Goal: Find specific page/section: Find specific page/section

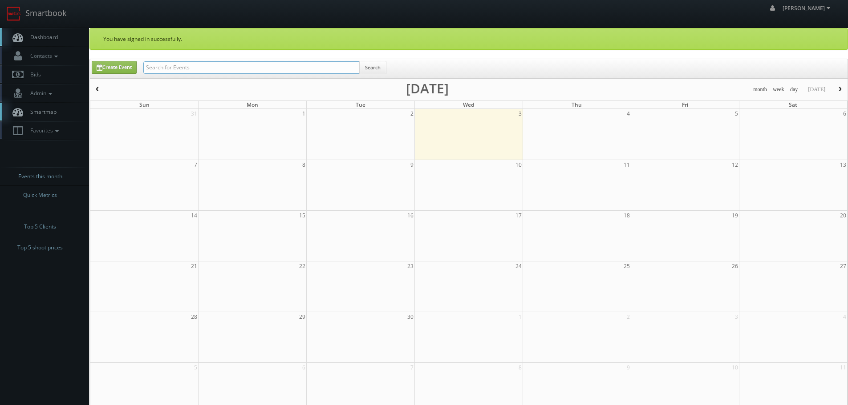
click at [188, 70] on input "text" at bounding box center [251, 67] width 216 height 12
type input "bable"
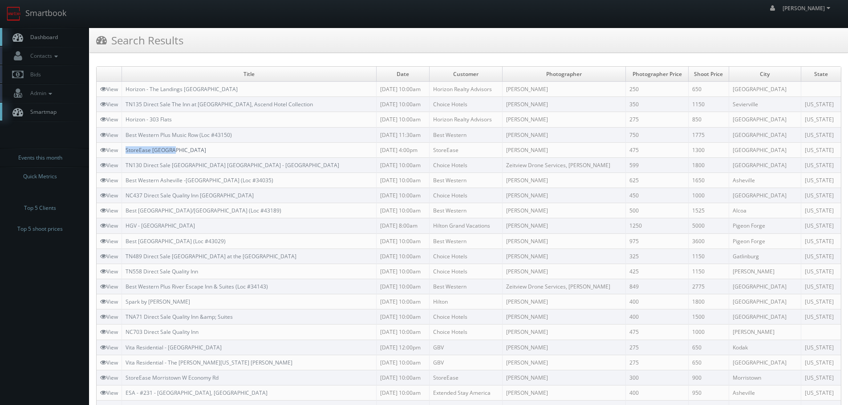
copy link "StoreEase Lebanon"
drag, startPoint x: 168, startPoint y: 150, endPoint x: 127, endPoint y: 150, distance: 41.0
click at [127, 150] on td "StoreEase Lebanon" at bounding box center [249, 149] width 255 height 15
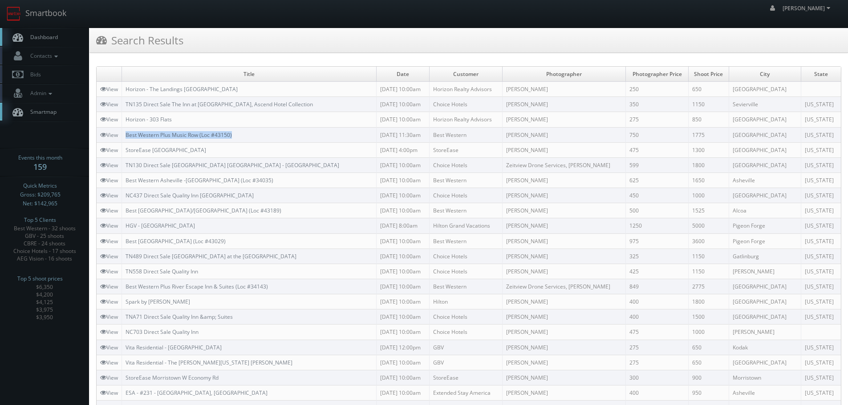
copy link "Best Western Plus Music Row (Loc #43150)"
drag, startPoint x: 250, startPoint y: 132, endPoint x: 128, endPoint y: 136, distance: 122.0
click at [128, 136] on td "Best Western Plus Music Row (Loc #43150)" at bounding box center [249, 134] width 255 height 15
click at [49, 2] on link "Smartbook" at bounding box center [36, 14] width 73 height 28
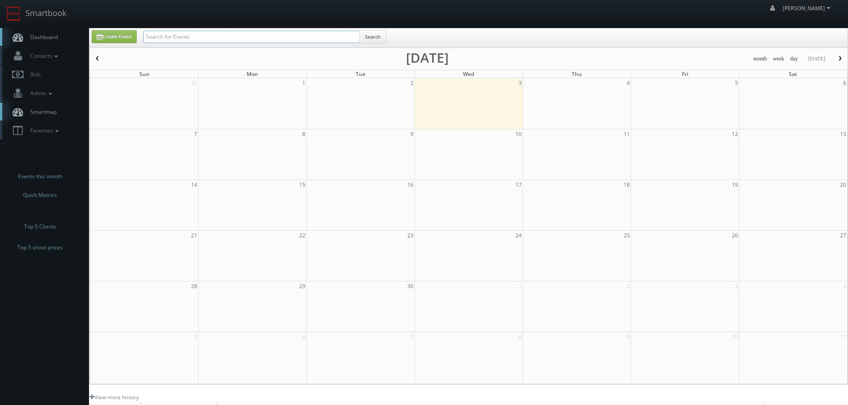
click at [207, 37] on input "text" at bounding box center [251, 37] width 216 height 12
paste input "idde Academy Islip"
type input "kidde Academy Islip"
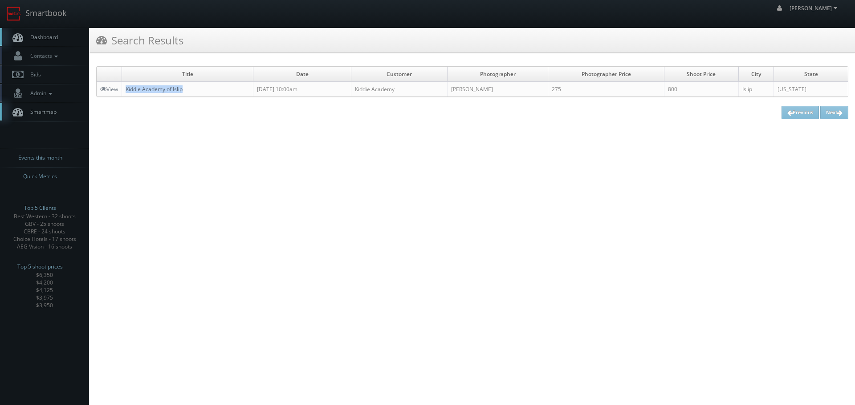
copy link "Kiddie Academy of Islip"
drag, startPoint x: 193, startPoint y: 89, endPoint x: 127, endPoint y: 91, distance: 66.4
click at [127, 91] on td "Kiddie Academy of Islip" at bounding box center [187, 89] width 131 height 15
click at [57, 10] on link "Smartbook" at bounding box center [36, 14] width 73 height 28
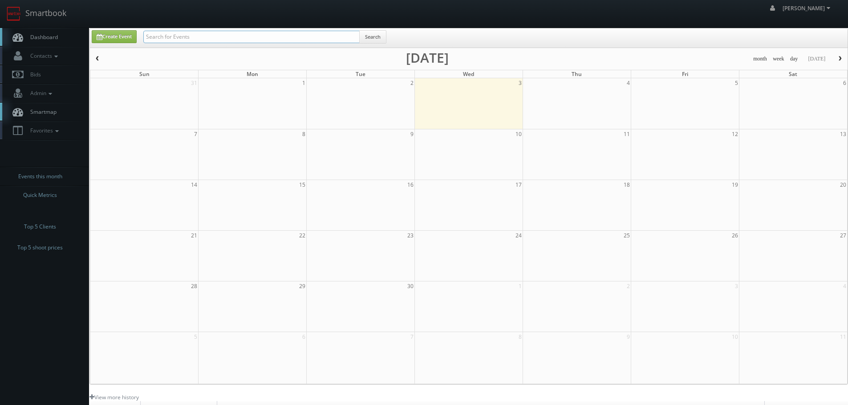
click at [181, 37] on input "text" at bounding box center [251, 37] width 216 height 12
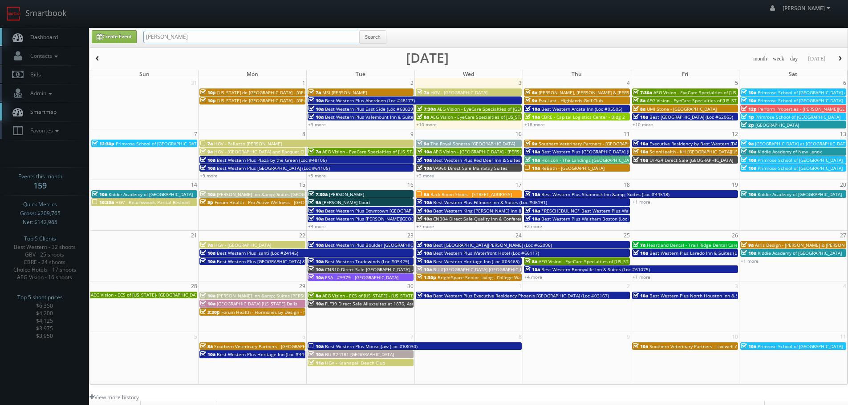
type input "carrington"
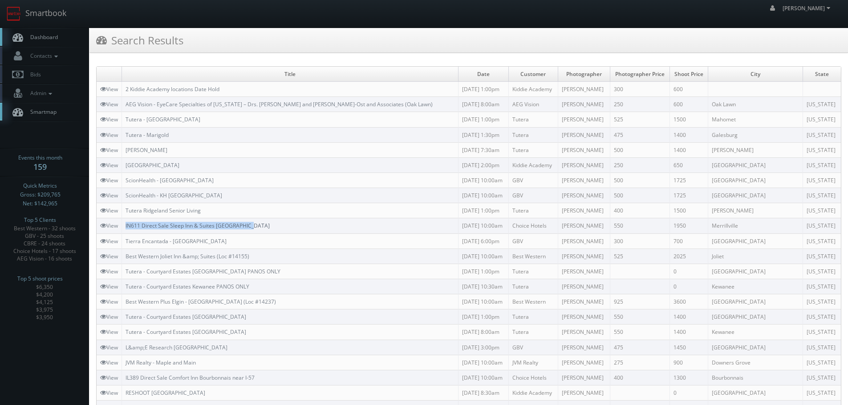
copy link "IN611 Direct Sale Sleep Inn & Suites Merrillville"
drag, startPoint x: 260, startPoint y: 223, endPoint x: 128, endPoint y: 226, distance: 132.7
click at [128, 226] on td "IN611 Direct Sale Sleep Inn & Suites Merrillville" at bounding box center [290, 226] width 336 height 15
copy link "Tutera Ridgeland Senior Living"
drag, startPoint x: 206, startPoint y: 215, endPoint x: 126, endPoint y: 214, distance: 79.2
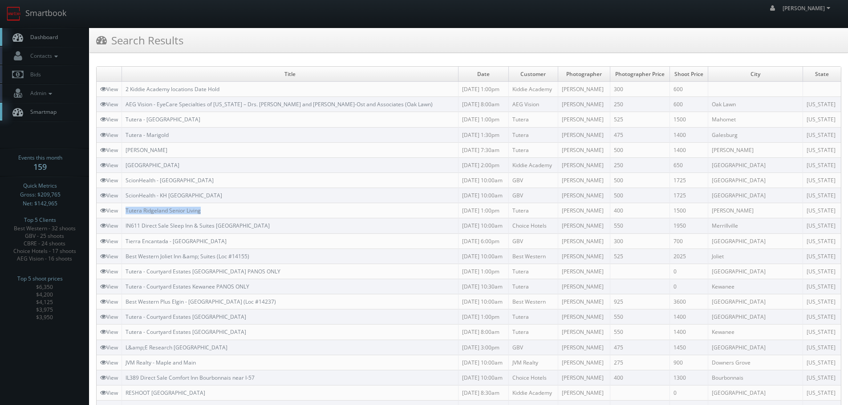
click at [126, 214] on td "Tutera Ridgeland Senior Living" at bounding box center [290, 210] width 336 height 15
copy link "Tierra Encantada - Old Irving Park"
drag, startPoint x: 221, startPoint y: 239, endPoint x: 126, endPoint y: 242, distance: 95.3
click at [126, 242] on td "Tierra Encantada - Old Irving Park" at bounding box center [290, 241] width 336 height 15
click at [64, 10] on link "Smartbook" at bounding box center [36, 14] width 73 height 28
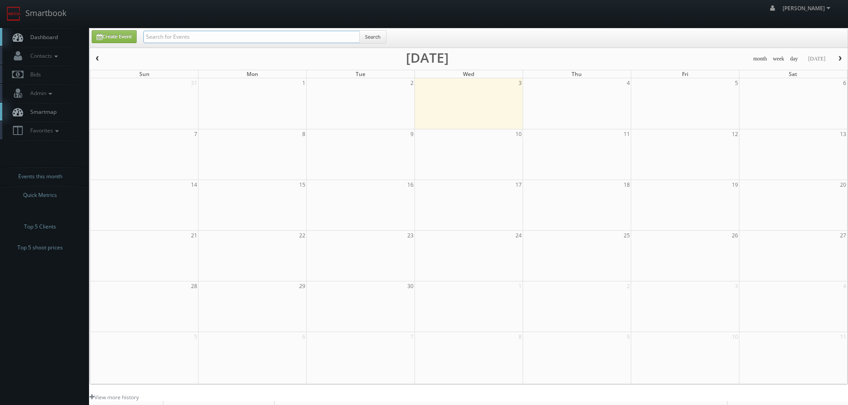
drag, startPoint x: 0, startPoint y: 0, endPoint x: 199, endPoint y: 33, distance: 201.7
click at [199, 32] on input "text" at bounding box center [251, 37] width 216 height 12
paste input "Horizon The Phoenix"
type input "Horizon The Phoenix"
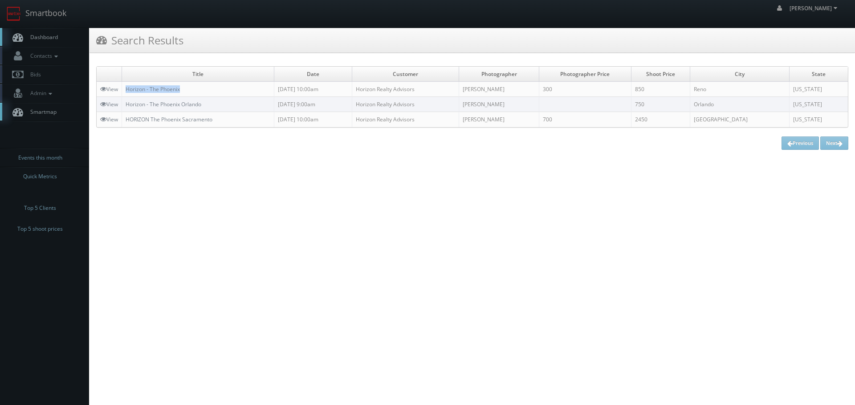
copy link "Horizon - The Phoenix"
drag, startPoint x: 192, startPoint y: 88, endPoint x: 124, endPoint y: 85, distance: 68.2
click at [124, 85] on td "Horizon - The Phoenix" at bounding box center [198, 89] width 152 height 15
copy td "Kurtis LeMay"
drag, startPoint x: 541, startPoint y: 92, endPoint x: 495, endPoint y: 94, distance: 46.4
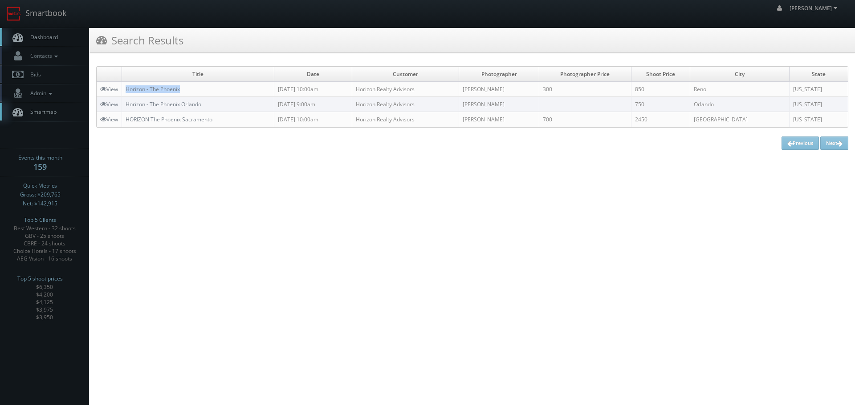
click at [495, 94] on td "Kurtis LeMay" at bounding box center [499, 89] width 80 height 15
click at [45, 21] on link "Smartbook" at bounding box center [36, 14] width 73 height 28
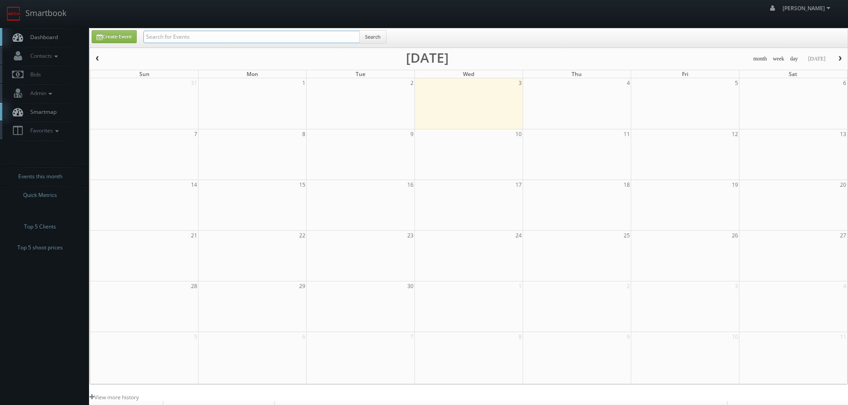
click at [158, 37] on input "text" at bounding box center [251, 37] width 216 height 12
paste input "Kurtis LeMay"
type input "Kurtis LeMay"
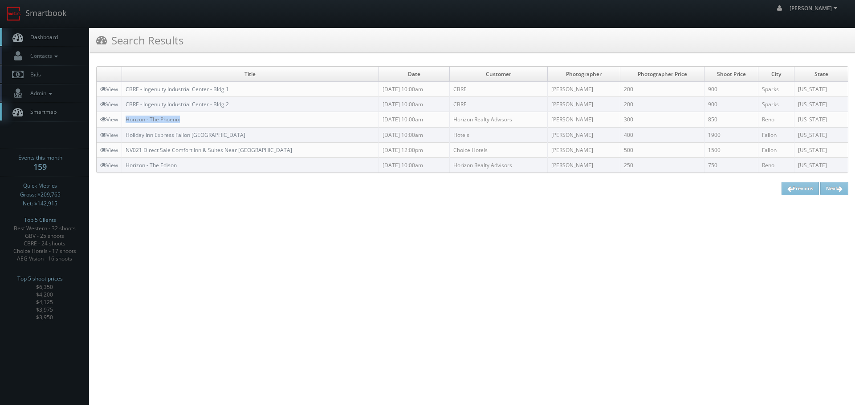
drag, startPoint x: 190, startPoint y: 118, endPoint x: 142, endPoint y: 128, distance: 49.1
click at [126, 118] on td "Horizon - The Phoenix" at bounding box center [250, 119] width 257 height 15
copy link "Horizon - The Phoenix"
drag, startPoint x: 59, startPoint y: 15, endPoint x: 81, endPoint y: 16, distance: 22.7
click at [59, 15] on link "Smartbook" at bounding box center [36, 14] width 73 height 28
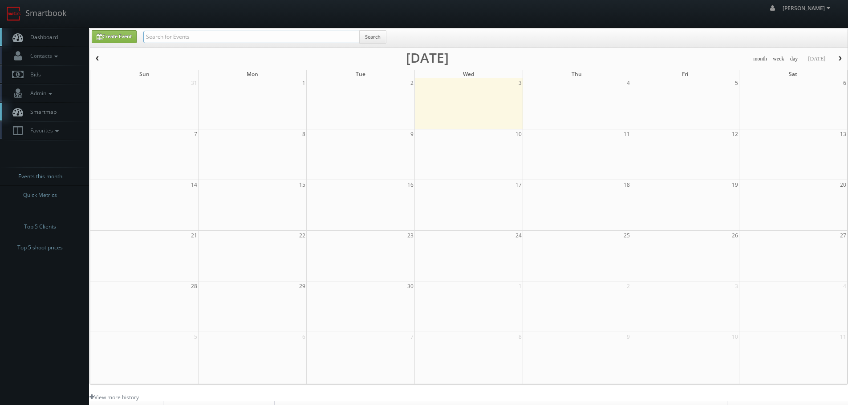
click at [183, 36] on input "text" at bounding box center [251, 37] width 216 height 12
type input "[PERSON_NAME]"
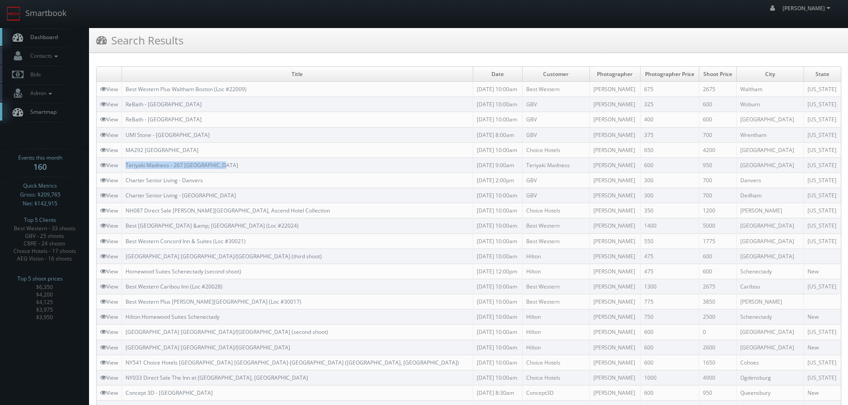
copy link "Teriyaki Madness - 267 West Hartford"
drag, startPoint x: 239, startPoint y: 162, endPoint x: 124, endPoint y: 162, distance: 114.8
click at [124, 162] on td "Teriyaki Madness - 267 West Hartford" at bounding box center [297, 165] width 351 height 15
click at [243, 166] on td "Teriyaki Madness - 267 West Hartford" at bounding box center [297, 165] width 351 height 15
copy link "267 West Hartford"
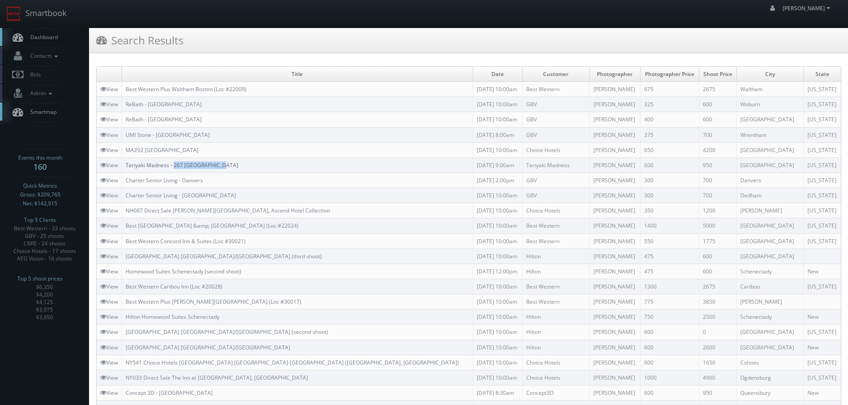
drag, startPoint x: 219, startPoint y: 163, endPoint x: 175, endPoint y: 165, distance: 44.1
click at [175, 165] on td "Teriyaki Madness - 267 West Hartford" at bounding box center [297, 165] width 351 height 15
click at [59, 12] on link "Smartbook" at bounding box center [36, 14] width 73 height 28
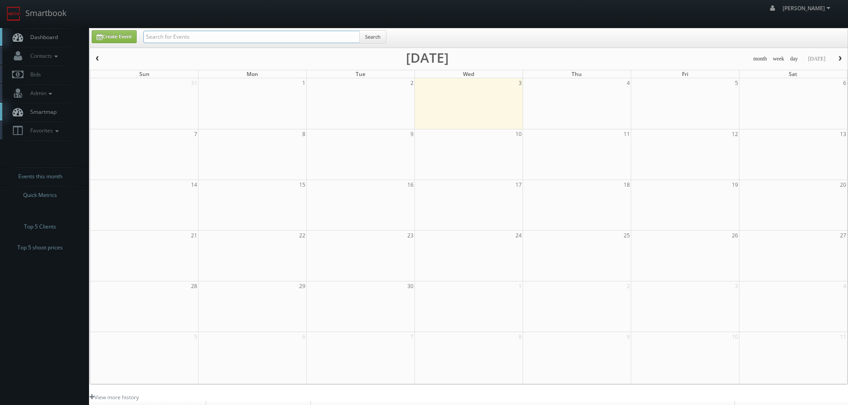
click at [178, 37] on input "text" at bounding box center [251, 37] width 216 height 12
type input "shafer"
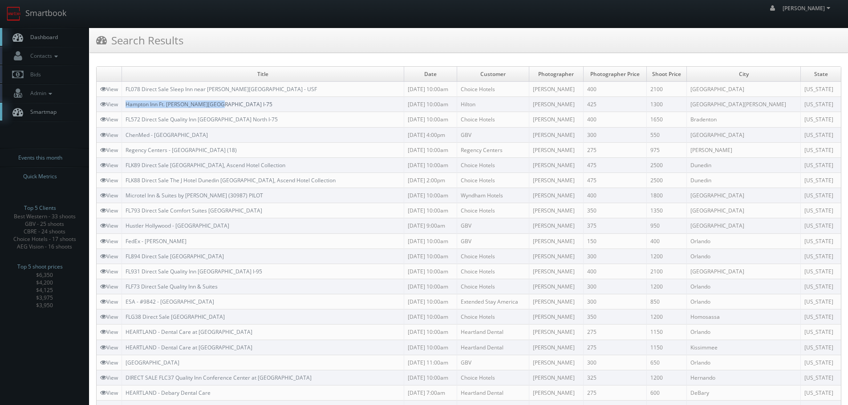
copy link "Hampton Inn Ft. [PERSON_NAME][GEOGRAPHIC_DATA] I-75"
drag, startPoint x: 242, startPoint y: 102, endPoint x: 128, endPoint y: 102, distance: 114.4
click at [128, 102] on td "Hampton Inn Ft. Myers Airport I-75" at bounding box center [263, 104] width 282 height 15
click at [30, 16] on link "Smartbook" at bounding box center [36, 14] width 73 height 28
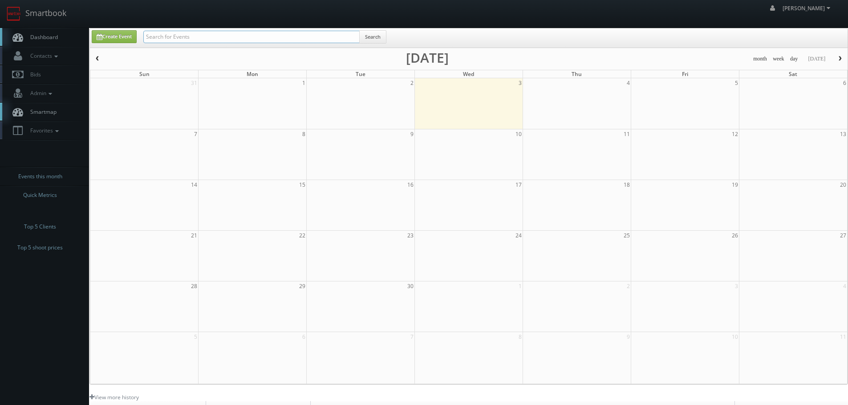
click at [189, 36] on input "text" at bounding box center [251, 37] width 216 height 12
type input "[PERSON_NAME]"
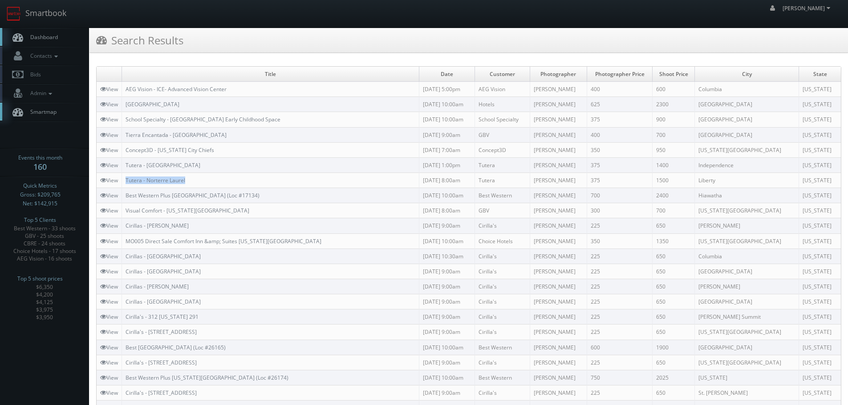
drag, startPoint x: 205, startPoint y: 177, endPoint x: 124, endPoint y: 182, distance: 80.7
click at [124, 182] on td "Tutera - Norterre Laurel" at bounding box center [270, 180] width 297 height 15
copy link "Tutera - Norterre Laurel"
copy tr "Tutera - Monterey Park"
drag, startPoint x: 162, startPoint y: 162, endPoint x: 121, endPoint y: 161, distance: 41.4
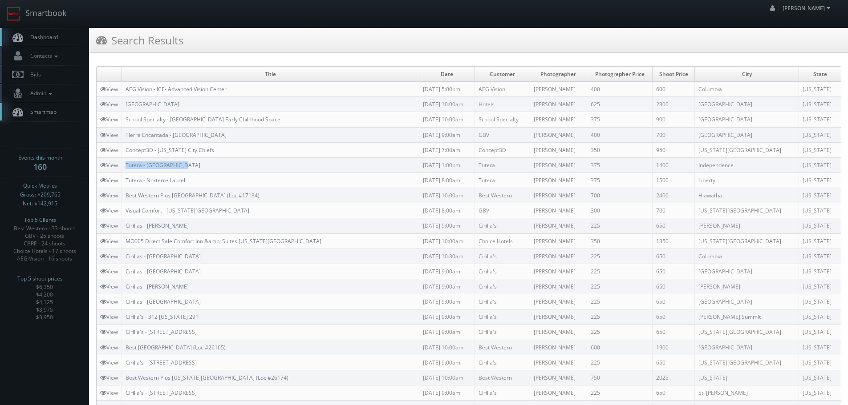
click at [121, 161] on tr "View Tutera - Monterey Park 07/09/2025 1:00pm Tutera Adam Johnson 375 1400 Inde…" at bounding box center [469, 165] width 744 height 15
drag, startPoint x: 214, startPoint y: 146, endPoint x: 128, endPoint y: 153, distance: 86.6
click at [128, 153] on td "Concept3D - Kansas City Chiefs" at bounding box center [270, 149] width 297 height 15
copy link "Concept3D - Kansas City Chiefs"
click at [219, 160] on td "Tutera - Monterey Park" at bounding box center [270, 165] width 297 height 15
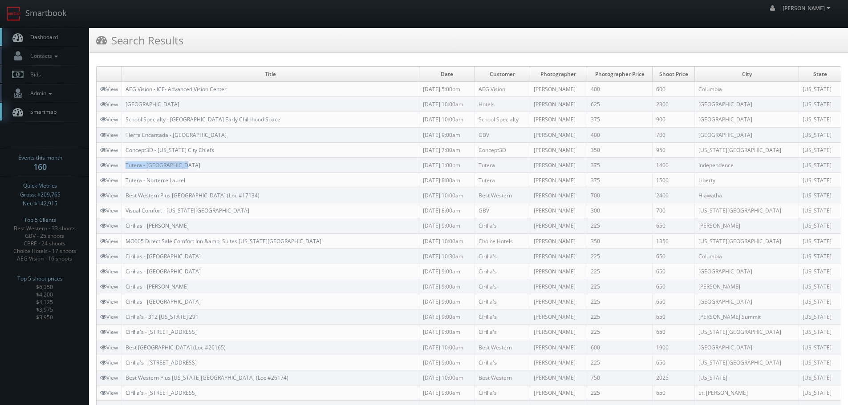
copy link "Tutera - Monterey Park"
drag, startPoint x: 209, startPoint y: 168, endPoint x: 126, endPoint y: 163, distance: 83.8
click at [126, 163] on td "Tutera - Monterey Park" at bounding box center [270, 165] width 297 height 15
copy link "Tierra Encantada - Overland Park"
drag, startPoint x: 222, startPoint y: 134, endPoint x: 127, endPoint y: 135, distance: 95.3
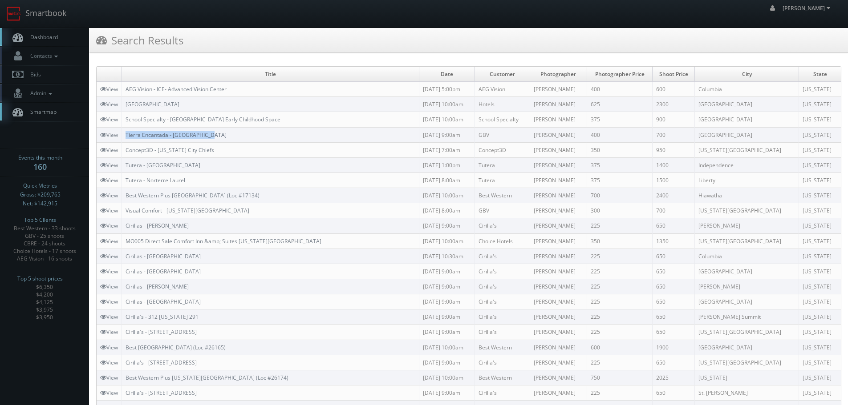
click at [127, 135] on td "Tierra Encantada - Overland Park" at bounding box center [270, 134] width 297 height 15
copy link "Tierra Encantada - Overland Park"
copy link "School Specialty - Jefferson City Early Childhood Space"
drag, startPoint x: 259, startPoint y: 120, endPoint x: 126, endPoint y: 124, distance: 133.1
click at [126, 124] on td "School Specialty - Jefferson City Early Childhood Space" at bounding box center [270, 119] width 297 height 15
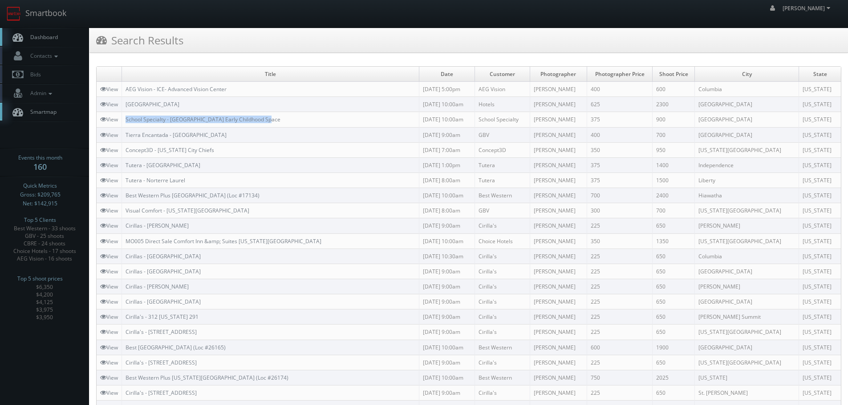
copy tr "Hampton Inn Junction City"
drag, startPoint x: 214, startPoint y: 105, endPoint x: 122, endPoint y: 103, distance: 91.3
click at [122, 103] on tr "View Hampton Inn Junction City 08/13/2025 10:00am Hotels Adam Johnson 625 2300 …" at bounding box center [469, 104] width 744 height 15
copy link "AEG Vision - ICE- Advanced Vision Center"
drag, startPoint x: 212, startPoint y: 89, endPoint x: 127, endPoint y: 90, distance: 84.6
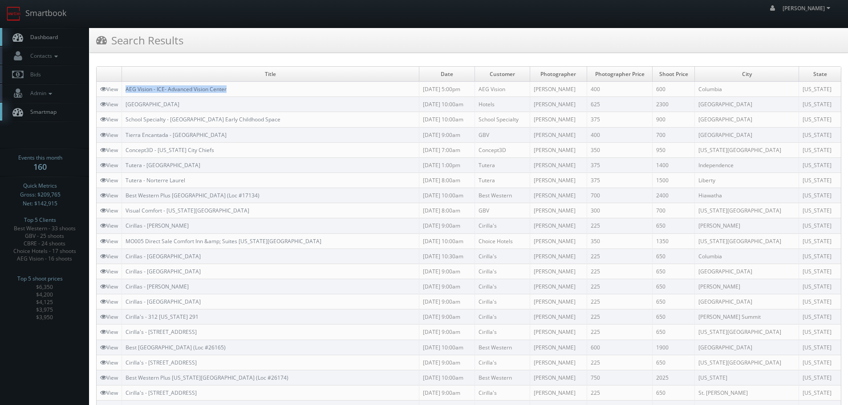
click at [127, 90] on td "AEG Vision - ICE- Advanced Vision Center" at bounding box center [270, 89] width 297 height 15
drag, startPoint x: 212, startPoint y: 85, endPoint x: 193, endPoint y: 90, distance: 19.8
drag, startPoint x: 193, startPoint y: 90, endPoint x: 158, endPoint y: 89, distance: 35.2
copy link "AEG Vision - ICE- Advanced Vision Center"
click at [53, 14] on link "Smartbook" at bounding box center [36, 14] width 73 height 28
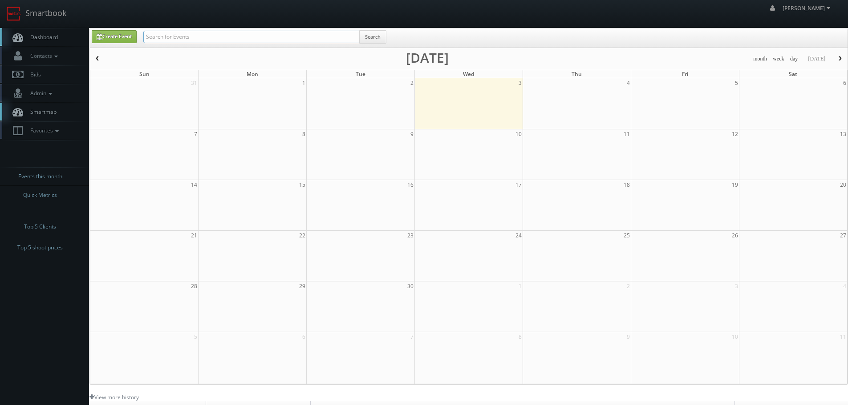
paste input "York Re"
click at [162, 40] on input "text" at bounding box center [251, 37] width 216 height 12
type input "York Reveal"
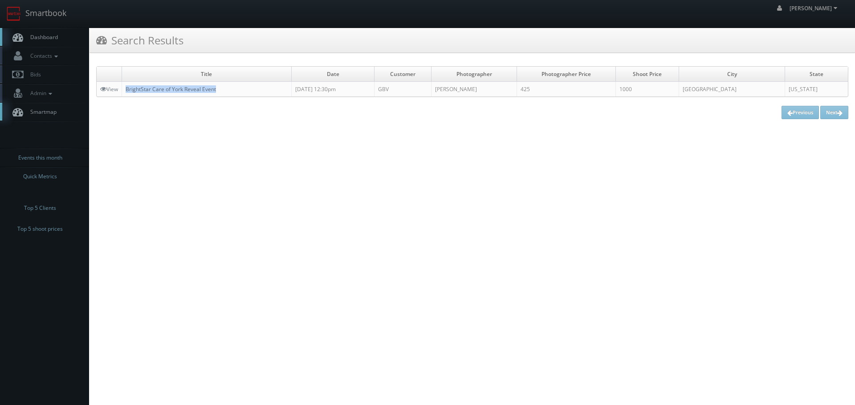
copy link "BrightStar Care of York Reveal Event"
drag, startPoint x: 227, startPoint y: 87, endPoint x: 127, endPoint y: 85, distance: 100.2
click at [127, 85] on td "BrightStar Care of York Reveal Event" at bounding box center [207, 89] width 170 height 15
click at [73, 3] on link "Smartbook" at bounding box center [36, 14] width 73 height 28
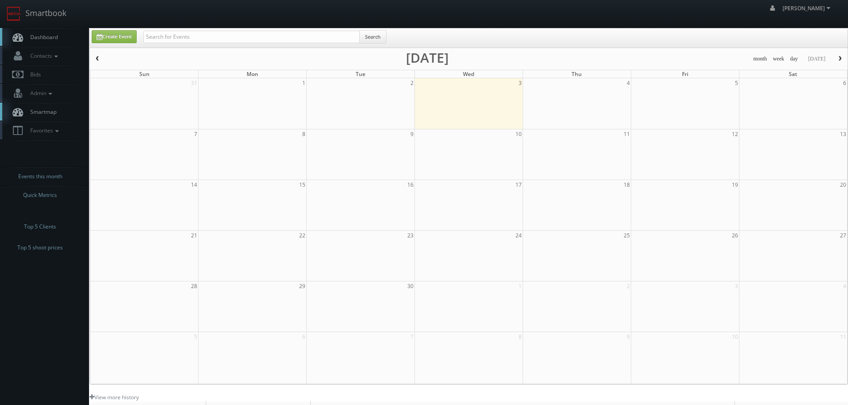
click at [229, 23] on div "robert robert Profile Logout" at bounding box center [424, 14] width 848 height 28
click at [247, 30] on div "Create Event Search" at bounding box center [469, 37] width 758 height 19
click at [262, 35] on input "text" at bounding box center [251, 37] width 216 height 12
paste input "8889 Gateway"
type input "8889 Gateway"
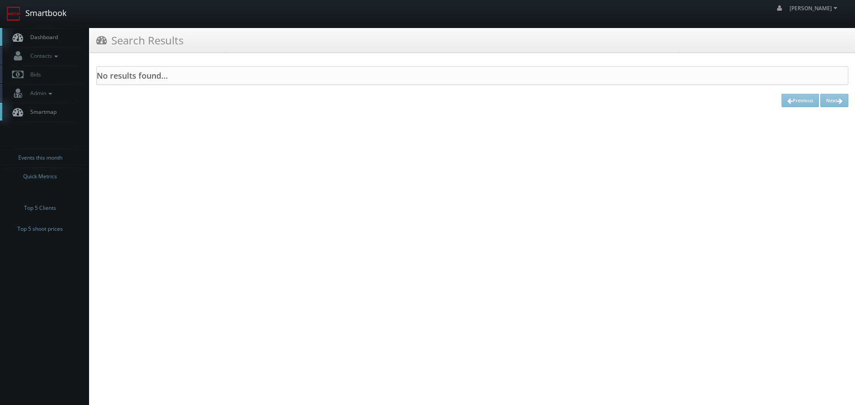
click at [53, 8] on link "Smartbook" at bounding box center [36, 14] width 73 height 28
click at [190, 41] on div "Search Results" at bounding box center [471, 40] width 765 height 25
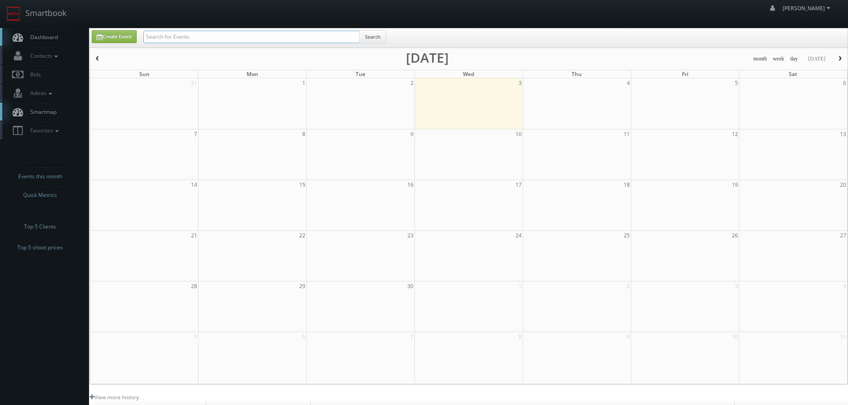
click at [173, 36] on input "text" at bounding box center [251, 37] width 216 height 12
type input "sierra"
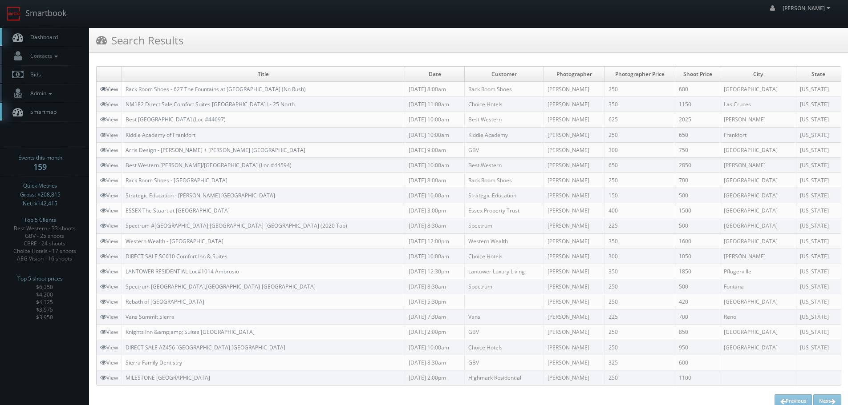
click at [118, 87] on link "View" at bounding box center [109, 89] width 18 height 8
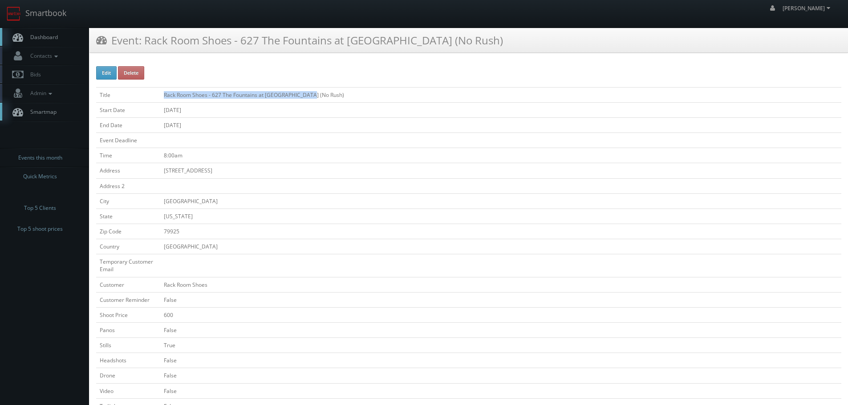
drag, startPoint x: 324, startPoint y: 94, endPoint x: 161, endPoint y: 95, distance: 163.4
click at [161, 95] on td "Rack Room Shoes - 627 The Fountains at [GEOGRAPHIC_DATA] (No Rush)" at bounding box center [500, 94] width 681 height 15
copy td "Rack Room Shoes - 627 The Fountains at [GEOGRAPHIC_DATA] (No Rush)"
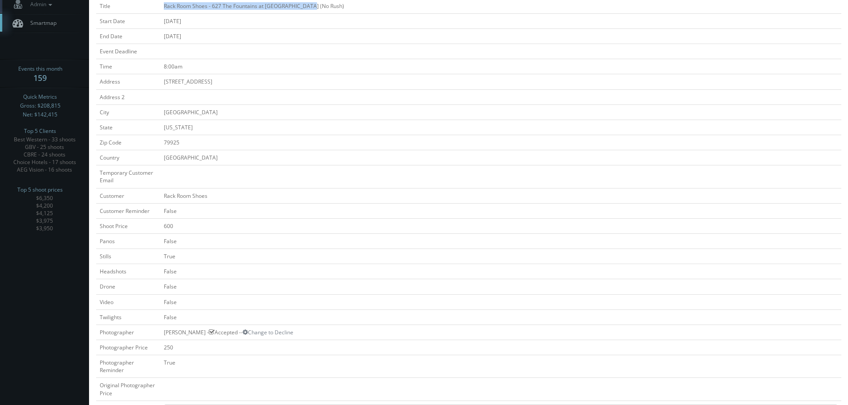
scroll to position [134, 0]
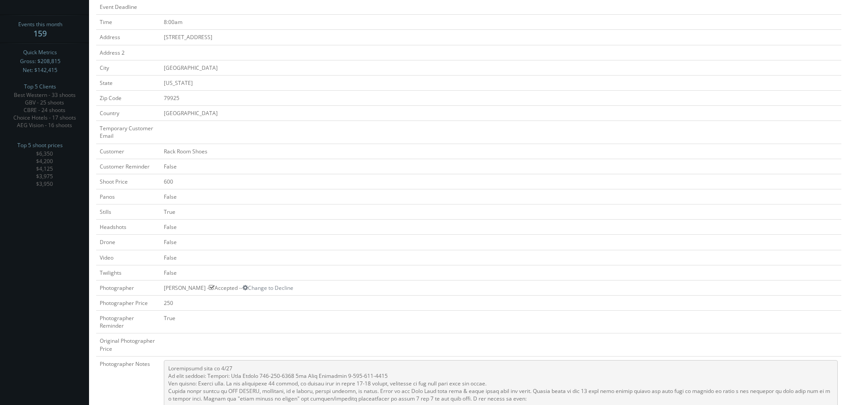
copy td "[PERSON_NAME]"
drag, startPoint x: 163, startPoint y: 290, endPoint x: 199, endPoint y: 291, distance: 36.1
click at [199, 291] on td "[PERSON_NAME] - Accepted -- Change to Decline" at bounding box center [500, 287] width 681 height 15
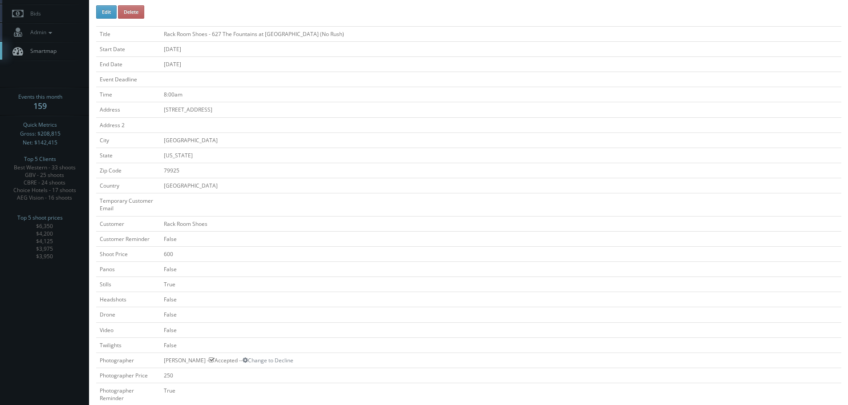
scroll to position [0, 0]
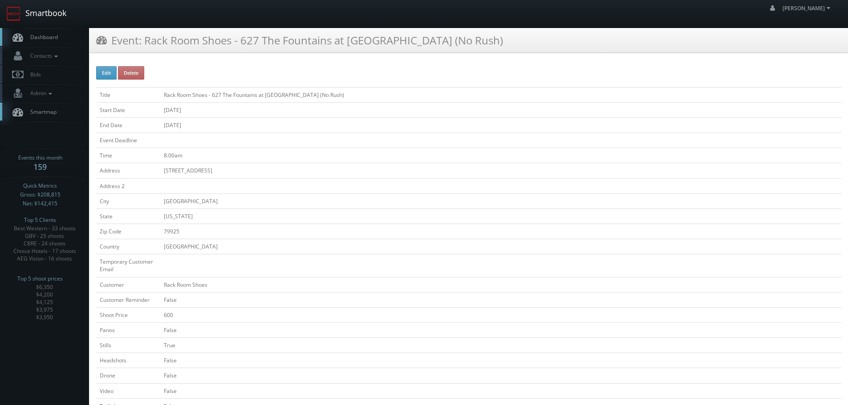
click at [54, 13] on link "Smartbook" at bounding box center [36, 14] width 73 height 28
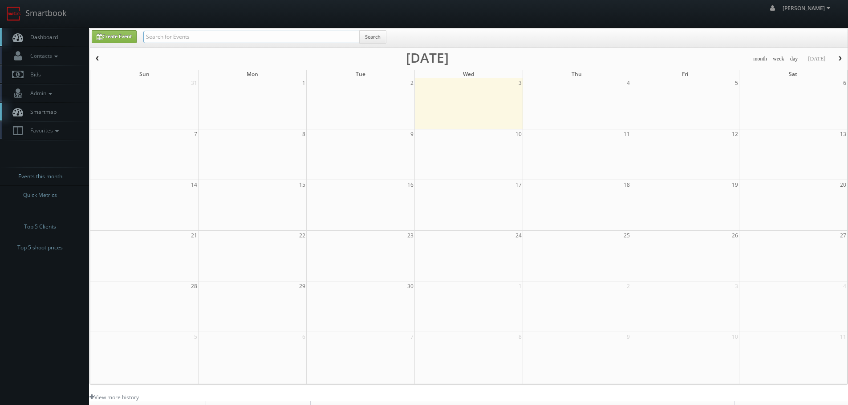
click at [209, 39] on input "text" at bounding box center [251, 37] width 216 height 12
paste input "Vincent Sierra"
type input "Vincent Sierra"
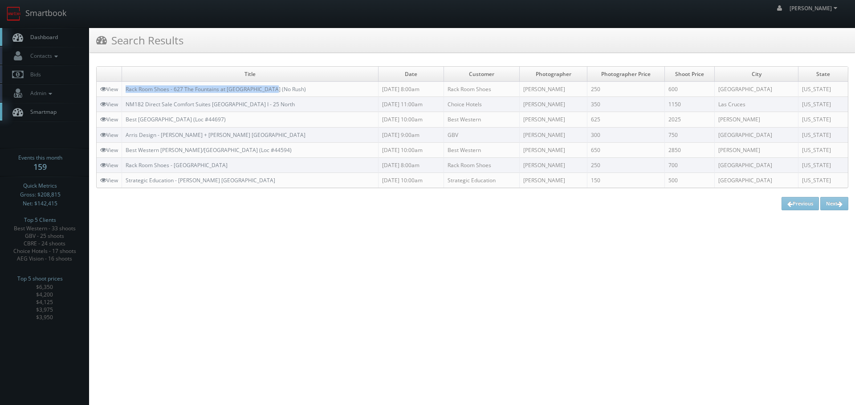
copy link "Rack Room Shoes - 627 The Fountains at [GEOGRAPHIC_DATA] (No Rush)"
drag, startPoint x: 284, startPoint y: 89, endPoint x: 126, endPoint y: 92, distance: 157.6
click at [126, 92] on td "Rack Room Shoes - 627 The Fountains at Farrah (No Rush)" at bounding box center [250, 89] width 256 height 15
click at [63, 21] on link "Smartbook" at bounding box center [36, 14] width 73 height 28
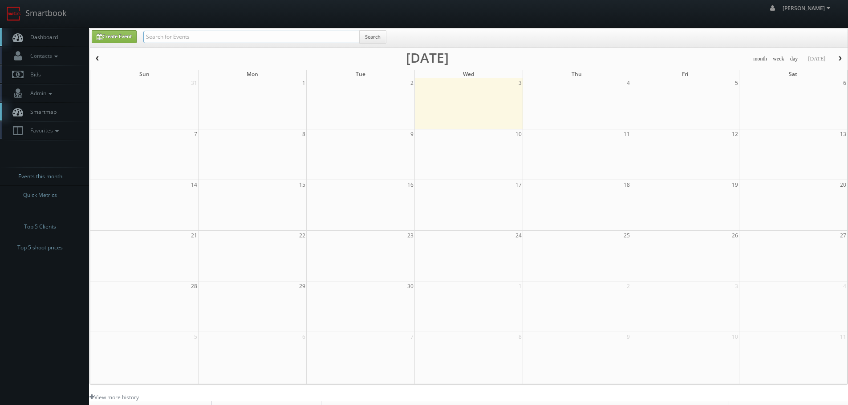
click at [187, 41] on input "text" at bounding box center [251, 37] width 216 height 12
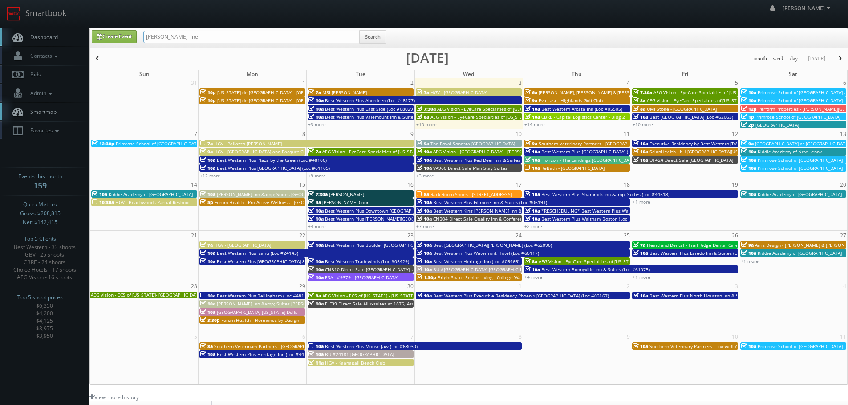
type input "ryan line"
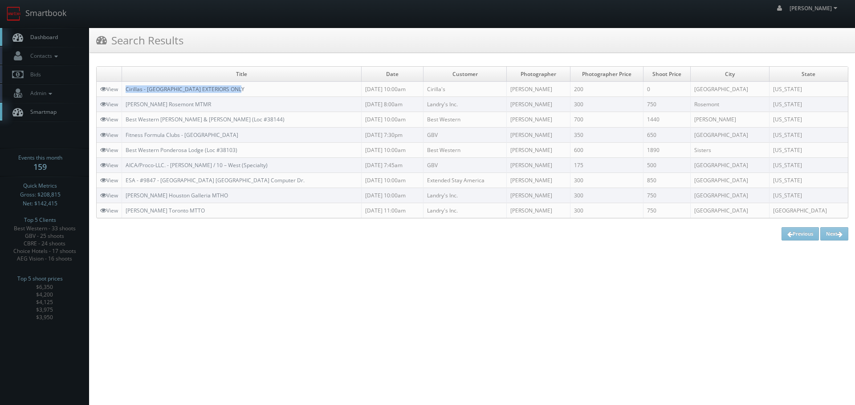
copy link "Cirillas - Farmington Hills EXTERIORS ONLY"
drag, startPoint x: 252, startPoint y: 89, endPoint x: 128, endPoint y: 86, distance: 124.2
click at [128, 86] on td "Cirillas - Farmington Hills EXTERIORS ONLY" at bounding box center [241, 89] width 239 height 15
click at [33, 11] on link "Smartbook" at bounding box center [36, 14] width 73 height 28
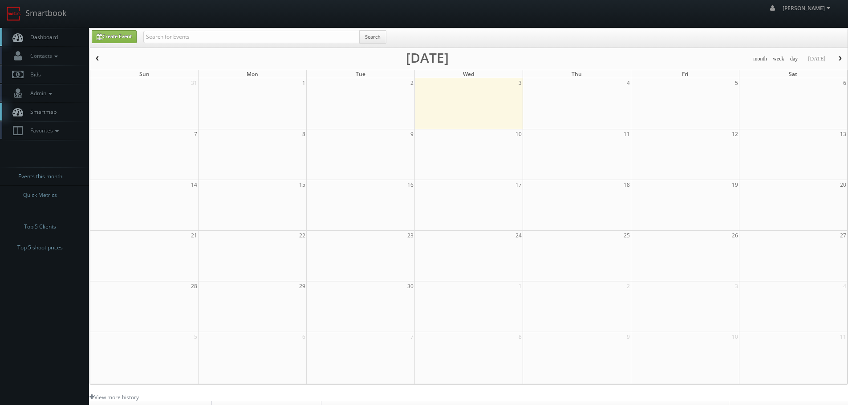
drag, startPoint x: 211, startPoint y: 28, endPoint x: 231, endPoint y: 33, distance: 20.7
click at [216, 30] on div "Create Event Search month week day today September 2025 Sun Mon Tue Wed Thu Fri…" at bounding box center [468, 206] width 758 height 357
click at [231, 33] on input "text" at bounding box center [251, 37] width 216 height 12
paste input "Element 6"
type input "Element 6"
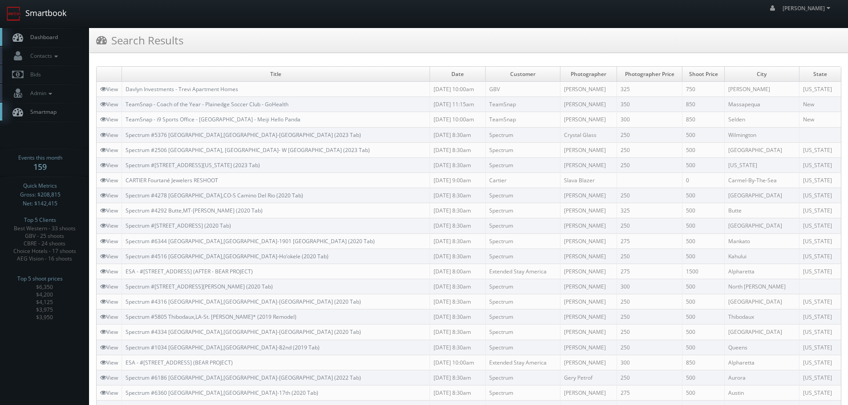
click at [33, 14] on link "Smartbook" at bounding box center [36, 14] width 73 height 28
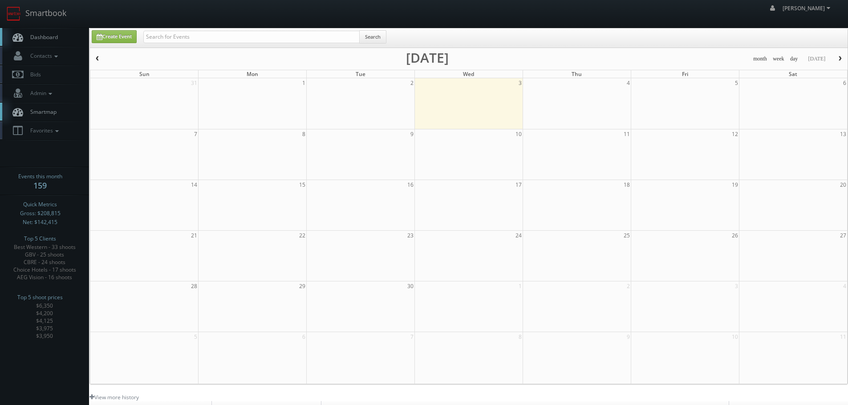
click at [170, 41] on input "text" at bounding box center [251, 37] width 216 height 12
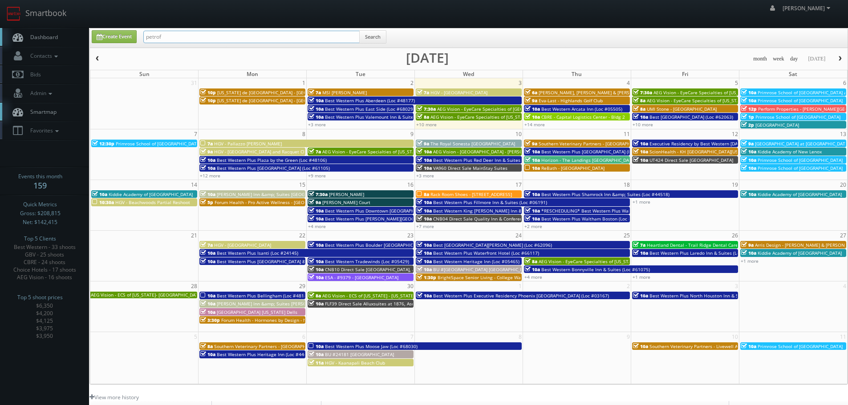
type input "petrof"
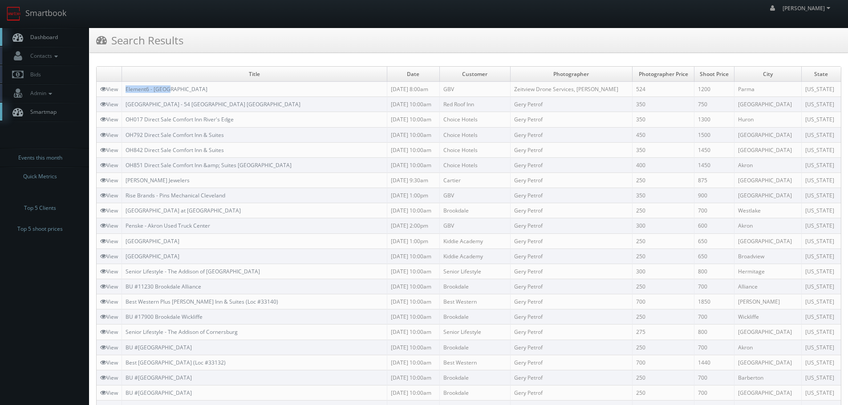
copy tr "Element6 - Parma"
drag, startPoint x: 186, startPoint y: 89, endPoint x: 119, endPoint y: 85, distance: 66.9
click at [119, 85] on tr "View Element6 - Parma 08/28/2025 8:00am GBV Zeitview Drone Services, Gery Petro…" at bounding box center [469, 89] width 744 height 15
click at [111, 88] on link "View" at bounding box center [109, 89] width 18 height 8
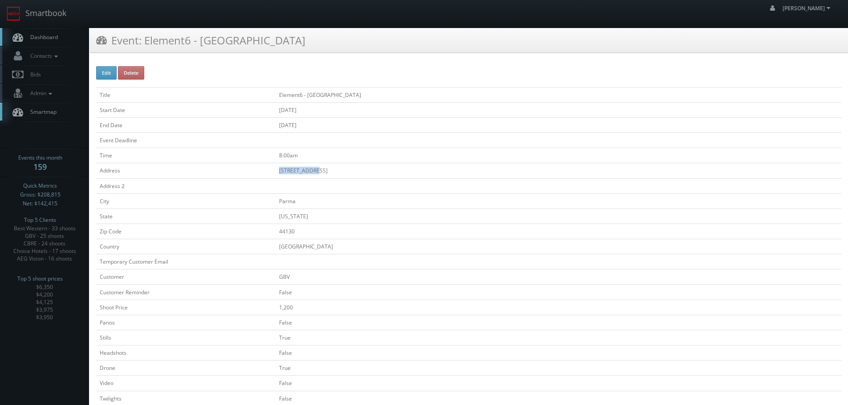
copy tr "[STREET_ADDRESS]"
drag, startPoint x: 330, startPoint y: 170, endPoint x: 271, endPoint y: 169, distance: 59.2
click at [271, 169] on tr "Address 12300 Snow Rd" at bounding box center [468, 170] width 745 height 15
copy tr "Element6 - Parma"
drag, startPoint x: 322, startPoint y: 93, endPoint x: 270, endPoint y: 91, distance: 52.6
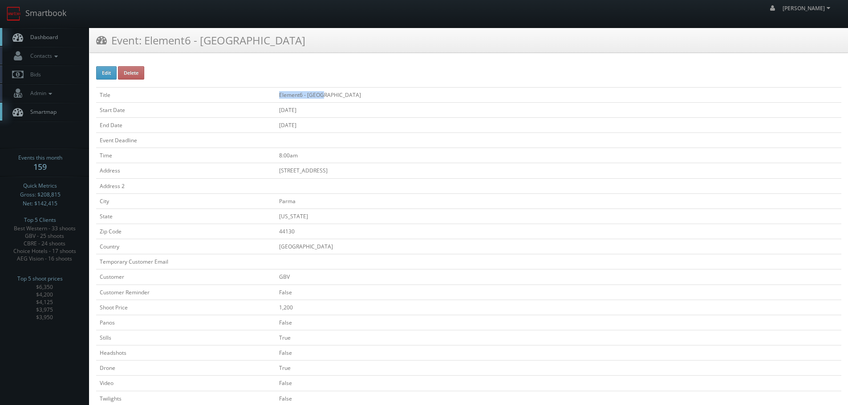
click at [270, 91] on tr "Title Element6 - Parma" at bounding box center [468, 94] width 745 height 15
click at [55, 20] on link "Smartbook" at bounding box center [36, 14] width 73 height 28
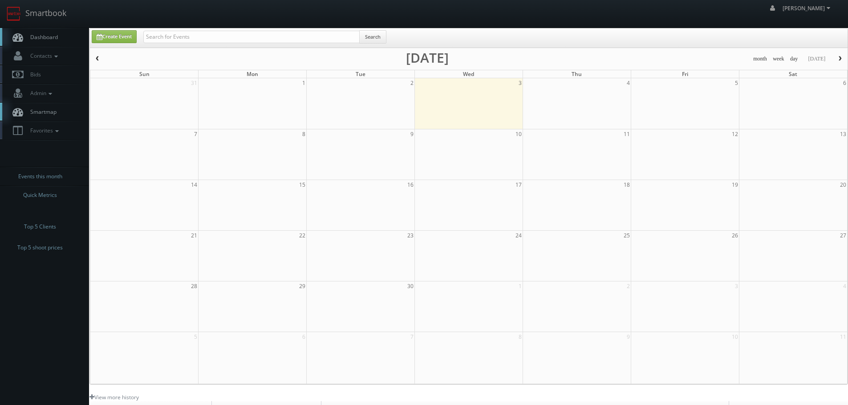
drag, startPoint x: 228, startPoint y: 24, endPoint x: 239, endPoint y: 26, distance: 10.8
click at [229, 24] on div "robert robert Profile Logout" at bounding box center [424, 14] width 848 height 28
click at [247, 28] on div "Create Event Search month week day today September 2025 Sun Mon Tue Wed Thu Fri…" at bounding box center [468, 206] width 758 height 357
click at [255, 34] on input "text" at bounding box center [251, 37] width 216 height 12
type input "townsend"
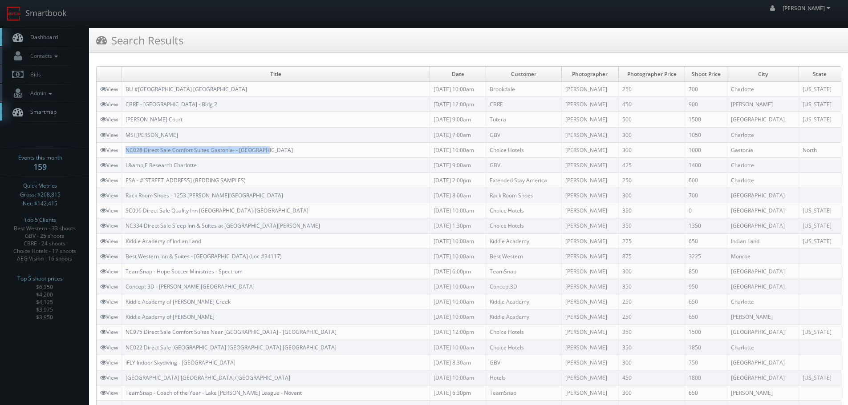
copy link "NC028 Direct Sale Comfort Suites Gastonia- - [GEOGRAPHIC_DATA]"
drag, startPoint x: 272, startPoint y: 152, endPoint x: 124, endPoint y: 151, distance: 147.8
click at [124, 151] on td "NC028 Direct Sale Comfort Suites Gastonia- - [GEOGRAPHIC_DATA]" at bounding box center [276, 149] width 308 height 15
click at [47, 6] on link "Smartbook" at bounding box center [36, 14] width 73 height 28
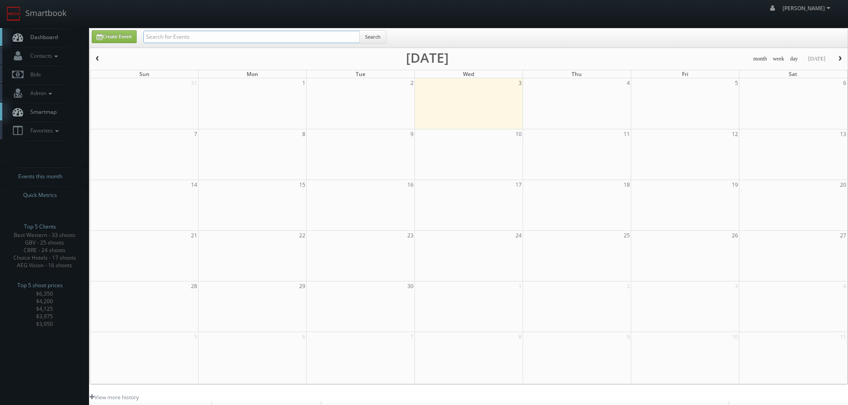
click at [180, 37] on input "text" at bounding box center [251, 37] width 216 height 12
type input "zion"
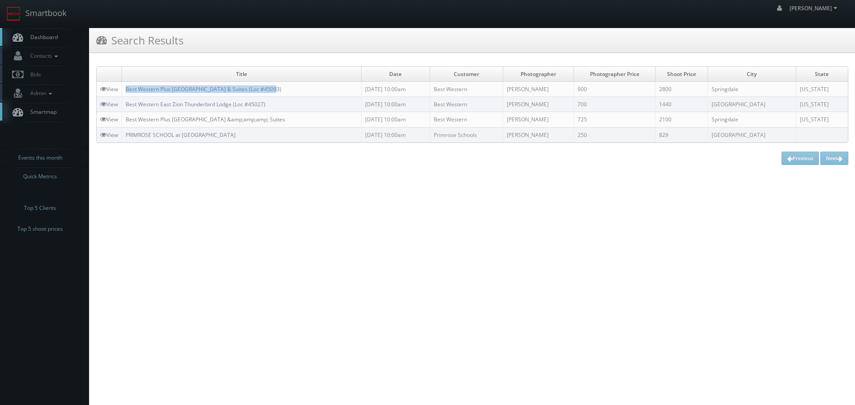
copy link "Best Western Plus [GEOGRAPHIC_DATA] & Suites (Loc #45093)"
drag, startPoint x: 295, startPoint y: 87, endPoint x: 125, endPoint y: 88, distance: 170.5
click at [125, 88] on td "Best Western Plus [GEOGRAPHIC_DATA] & Suites (Loc #45093)" at bounding box center [241, 89] width 239 height 15
click at [51, 16] on link "Smartbook" at bounding box center [36, 14] width 73 height 28
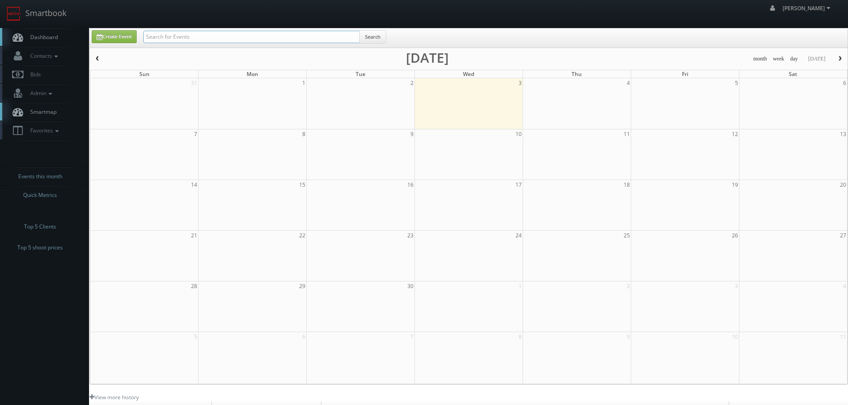
click at [165, 39] on input "text" at bounding box center [251, 37] width 216 height 12
type input "saunders"
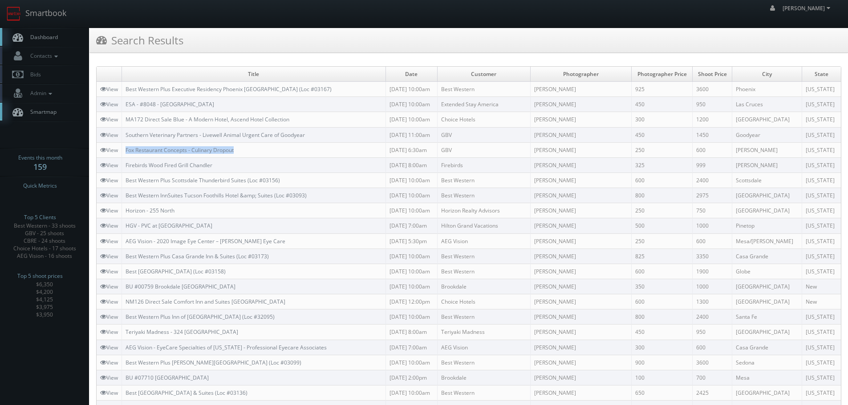
copy link "Fox Restaurant Concepts - Culinary Dropout"
drag, startPoint x: 255, startPoint y: 152, endPoint x: 123, endPoint y: 150, distance: 131.8
click at [123, 150] on td "Fox Restaurant Concepts - Culinary Dropout" at bounding box center [254, 149] width 264 height 15
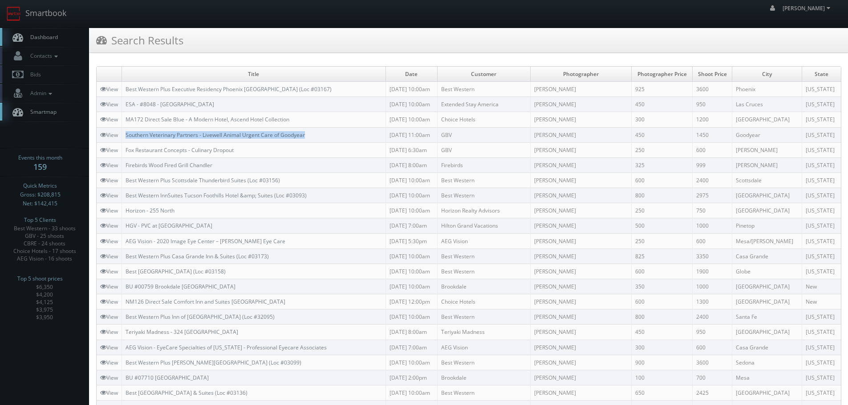
copy link "Southern Veterinary Partners - Livewell Animal Urgent Care of Goodyear"
drag, startPoint x: 320, startPoint y: 134, endPoint x: 127, endPoint y: 138, distance: 192.8
click at [127, 138] on td "Southern Veterinary Partners - Livewell Animal Urgent Care of Goodyear" at bounding box center [254, 134] width 264 height 15
click at [52, 20] on link "Smartbook" at bounding box center [36, 14] width 73 height 28
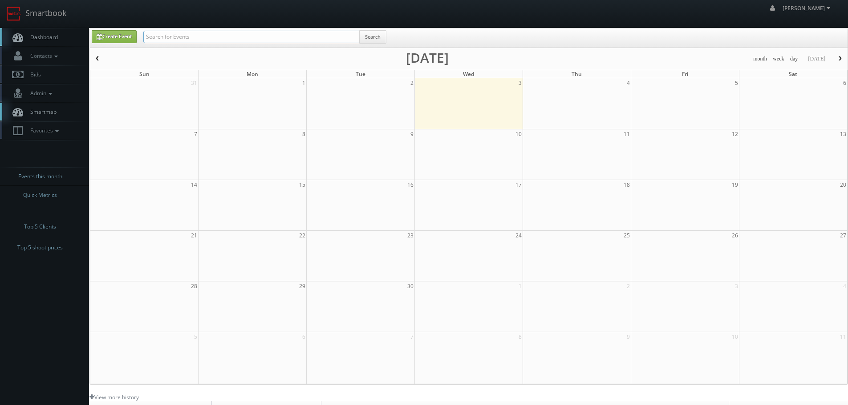
click at [167, 36] on input "text" at bounding box center [251, 37] width 216 height 12
paste input "Fox Restaurant Concepts - Culinary Dropout"
type input "Fox Restaurant Concepts - Culinary Dropout"
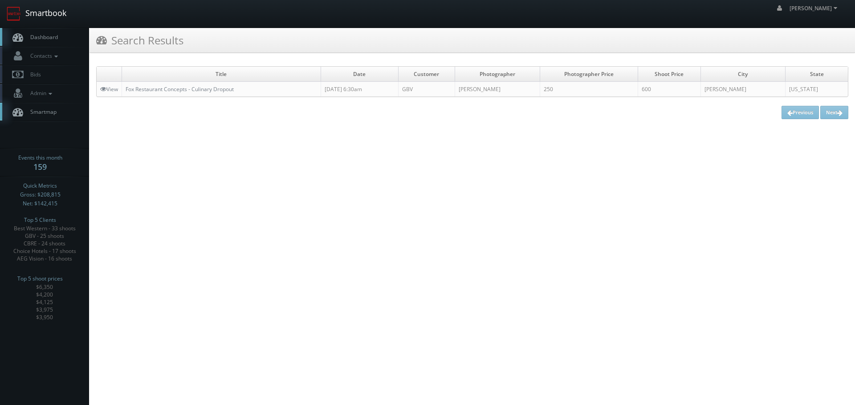
click at [53, 22] on link "Smartbook" at bounding box center [36, 14] width 73 height 28
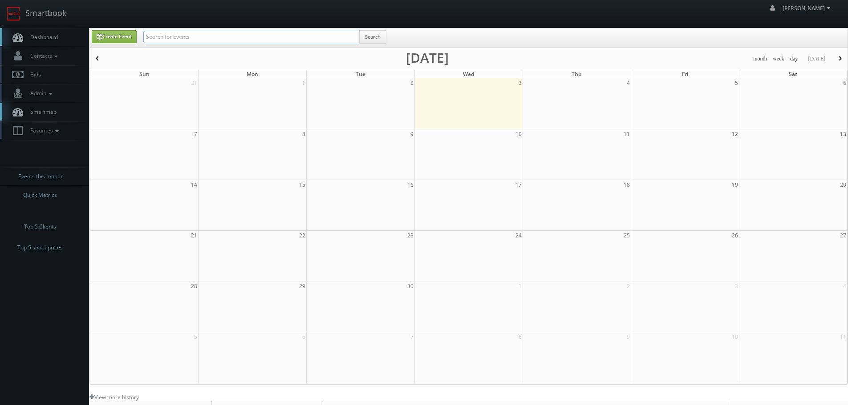
click at [187, 32] on input "text" at bounding box center [251, 37] width 216 height 12
paste input "Culinary Dropout G"
type input "Culinary Dropout G"
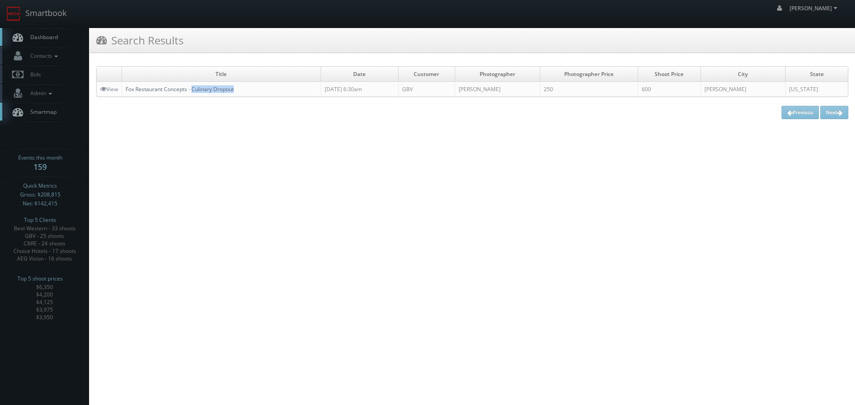
drag, startPoint x: 215, startPoint y: 91, endPoint x: 194, endPoint y: 91, distance: 20.9
click at [194, 91] on td "Fox Restaurant Concepts - Culinary Dropout" at bounding box center [221, 89] width 199 height 15
copy link "Culinary Dropout"
copy link "Fox Restaurant Concepts"
drag, startPoint x: 126, startPoint y: 88, endPoint x: 189, endPoint y: 87, distance: 62.3
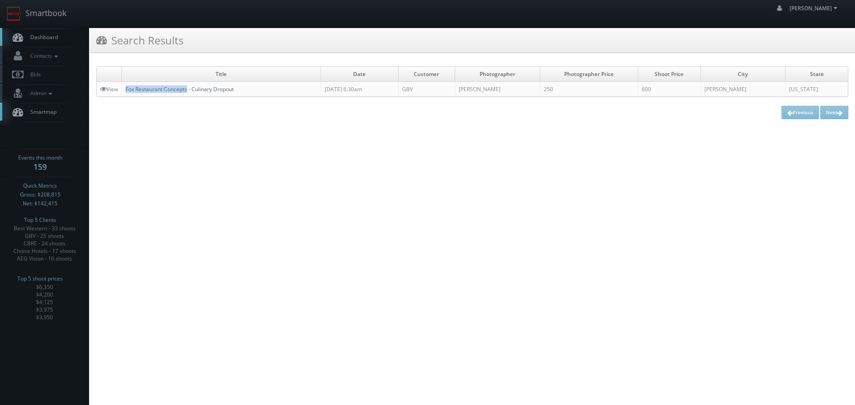
click at [189, 87] on td "Fox Restaurant Concepts - Culinary Dropout" at bounding box center [221, 89] width 199 height 15
copy tr "w Fox Restaurant Concepts - Culinary Dropout"
copy link "Fox Restaurant Concepts - Culinary Dropout"
drag, startPoint x: 257, startPoint y: 85, endPoint x: 126, endPoint y: 95, distance: 131.6
click at [126, 95] on td "Fox Restaurant Concepts - Culinary Dropout" at bounding box center [221, 89] width 199 height 15
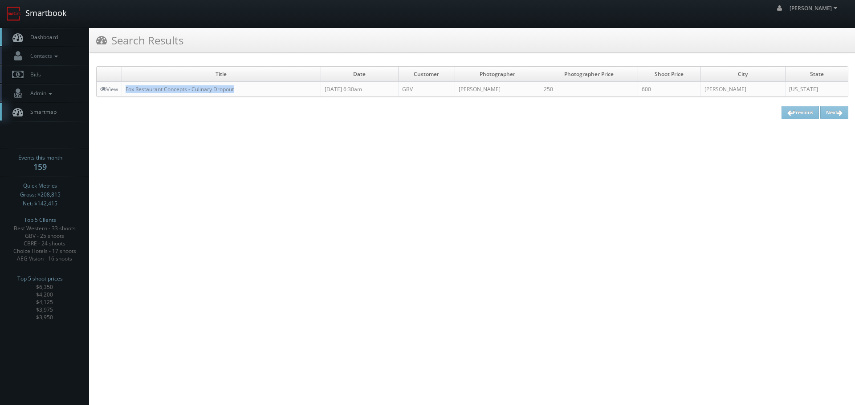
click at [43, 16] on link "Smartbook" at bounding box center [36, 14] width 73 height 28
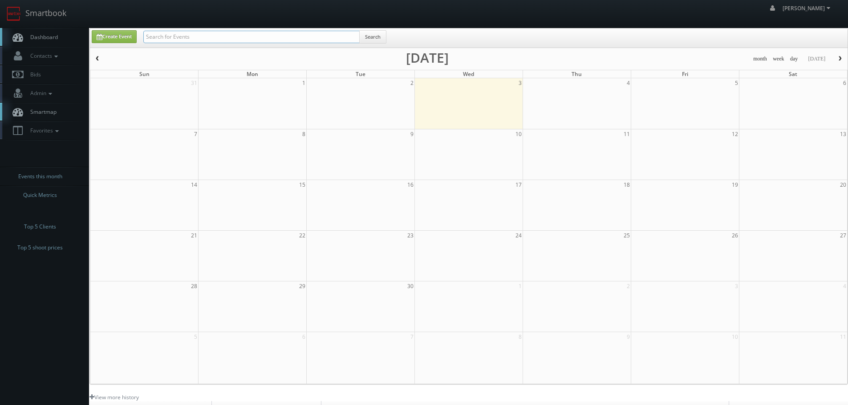
click at [165, 37] on input "text" at bounding box center [251, 37] width 216 height 12
type input "sunrise lodge"
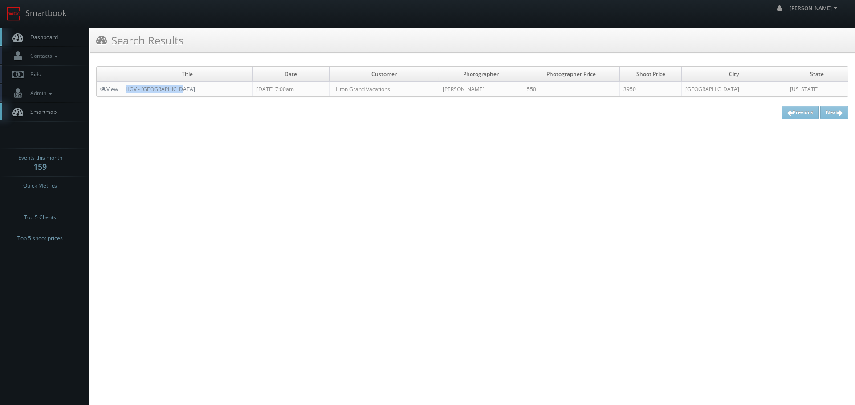
copy tr "HGV - Sunrise Lodge"
drag, startPoint x: 185, startPoint y: 89, endPoint x: 120, endPoint y: 89, distance: 65.0
click at [120, 89] on tr "View HGV - Sunrise Lodge 08/26/2025 7:00am Hilton Grand Vacations Arch Cheney 5…" at bounding box center [472, 89] width 751 height 15
click at [64, 8] on link "Smartbook" at bounding box center [36, 14] width 73 height 28
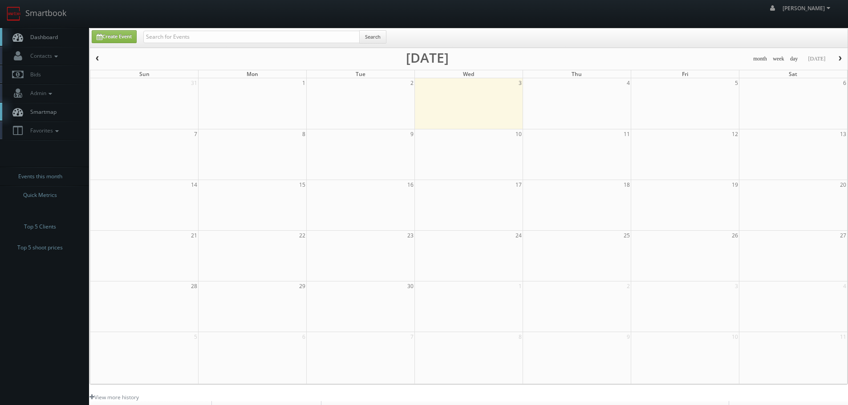
click at [202, 29] on div "Create Event Search" at bounding box center [469, 37] width 758 height 19
click at [221, 39] on input "text" at bounding box center [251, 37] width 216 height 12
paste input "11213"
type input "11213"
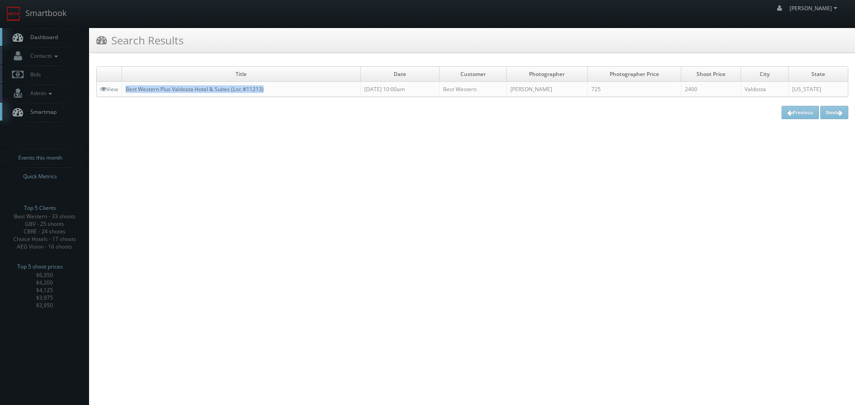
copy link "Best Western Plus Valdosta Hotel & Suites (Loc #11213)"
drag, startPoint x: 288, startPoint y: 83, endPoint x: 128, endPoint y: 91, distance: 160.5
click at [128, 91] on td "Best Western Plus Valdosta Hotel & Suites (Loc #11213)" at bounding box center [241, 89] width 239 height 15
click at [44, 21] on link "Smartbook" at bounding box center [36, 14] width 73 height 28
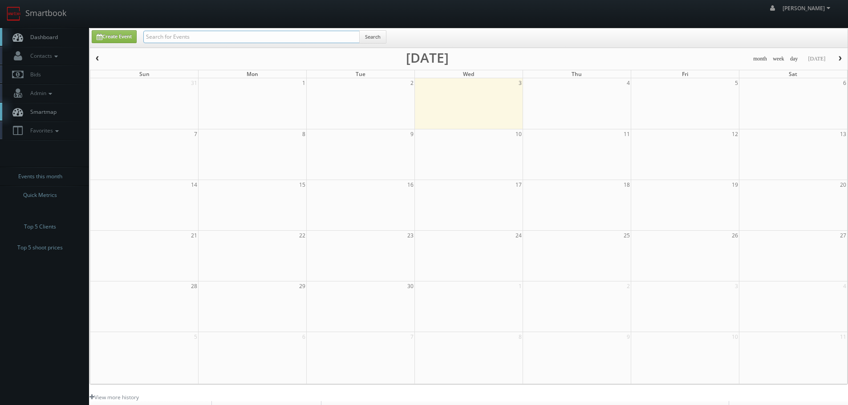
click at [199, 41] on input "text" at bounding box center [251, 37] width 216 height 12
paste input "Burlington"
type input "Son Burlington"
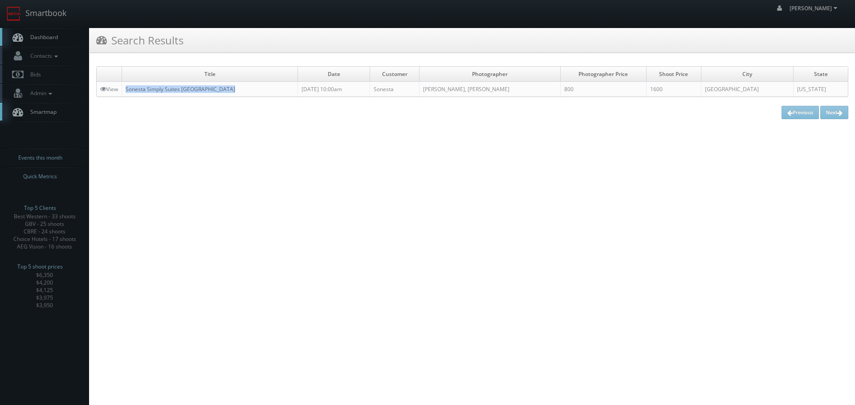
copy link "Sonesta Simply Suites [GEOGRAPHIC_DATA]"
drag, startPoint x: 228, startPoint y: 86, endPoint x: 127, endPoint y: 89, distance: 101.1
click at [127, 89] on td "Sonesta Simply Suites [GEOGRAPHIC_DATA]" at bounding box center [210, 89] width 176 height 15
click at [117, 91] on link "View" at bounding box center [109, 89] width 18 height 8
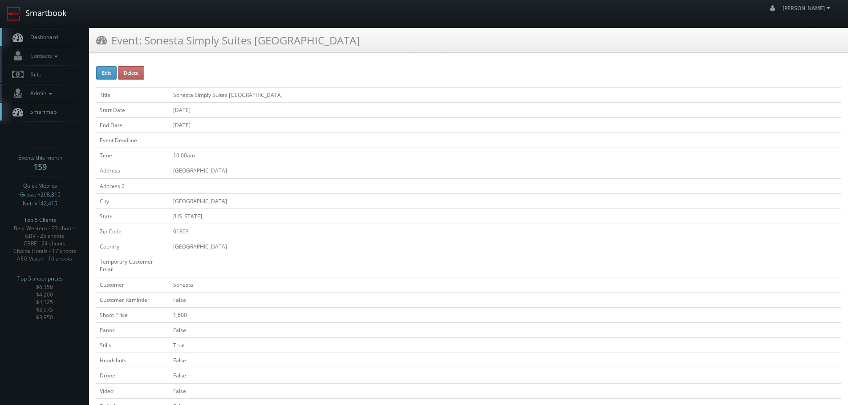
click at [64, 23] on link "Smartbook" at bounding box center [36, 14] width 73 height 28
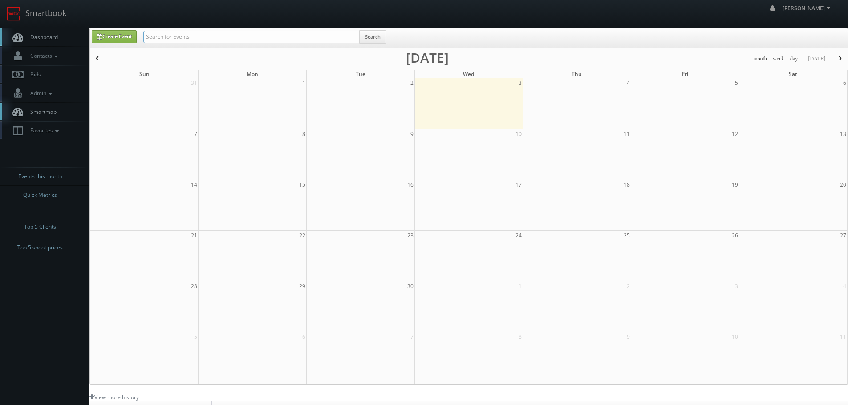
click at [233, 40] on input "text" at bounding box center [251, 37] width 216 height 12
type input "bradley"
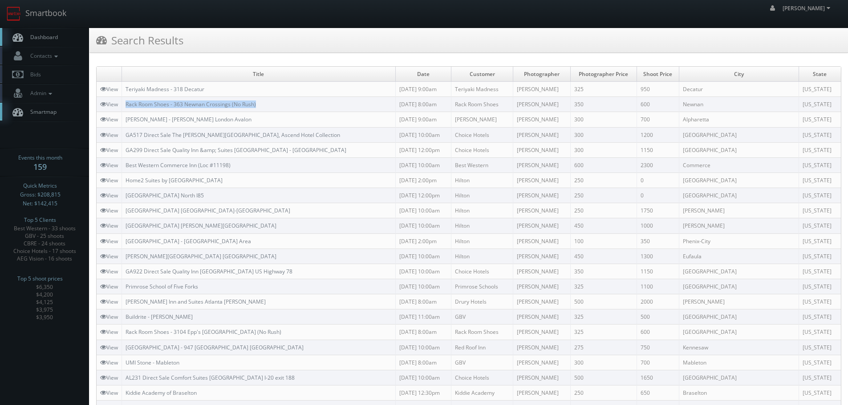
copy link "Rack Room Shoes - 363 Newnan Crossings (No Rush)"
drag, startPoint x: 269, startPoint y: 103, endPoint x: 126, endPoint y: 99, distance: 142.9
click at [126, 99] on td "Rack Room Shoes - 363 Newnan Crossings (No Rush)" at bounding box center [259, 104] width 274 height 15
click at [220, 80] on td "Title" at bounding box center [259, 74] width 274 height 15
copy link "Teriyaki Madness - 318 Decatur"
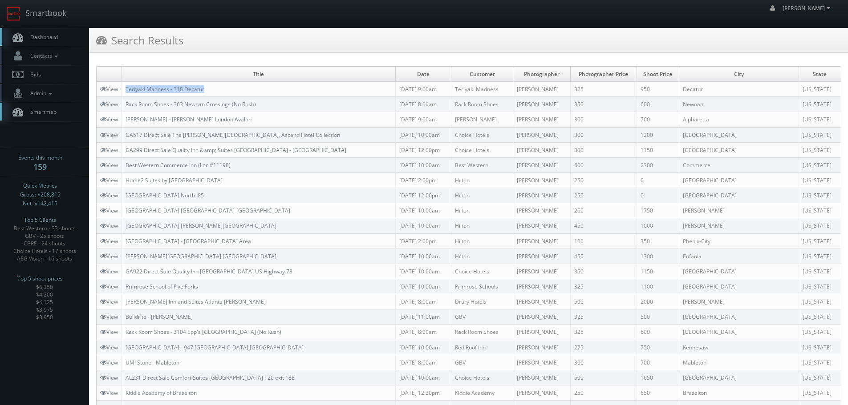
drag, startPoint x: 227, startPoint y: 88, endPoint x: 124, endPoint y: 91, distance: 102.9
click at [124, 91] on td "Teriyaki Madness - 318 Decatur" at bounding box center [259, 89] width 274 height 15
copy link "Teriyaki Madness - 318 Decatur"
click at [49, 15] on link "Smartbook" at bounding box center [36, 14] width 73 height 28
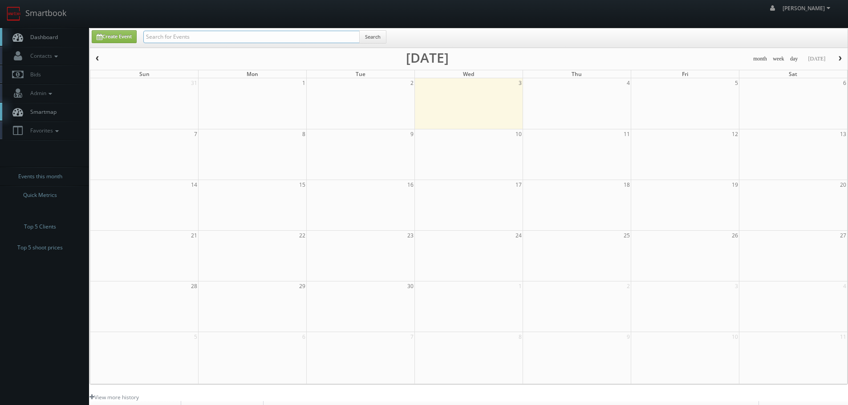
click at [216, 36] on input "text" at bounding box center [251, 37] width 216 height 12
paste input "[PERSON_NAME]"
type input "[PERSON_NAME]"
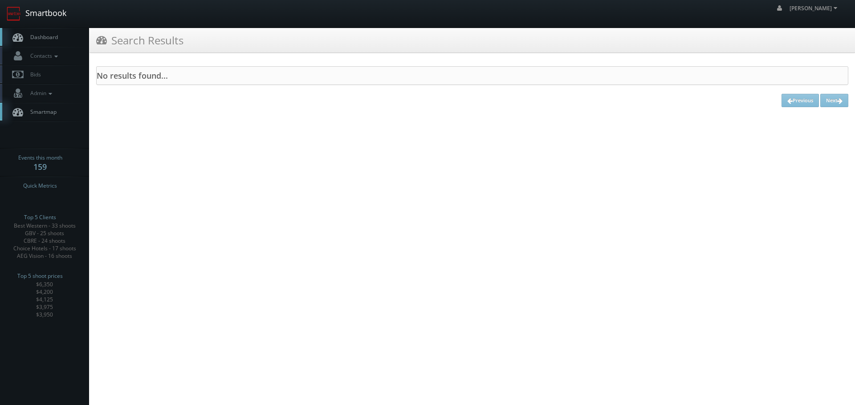
click at [45, 19] on link "Smartbook" at bounding box center [36, 14] width 73 height 28
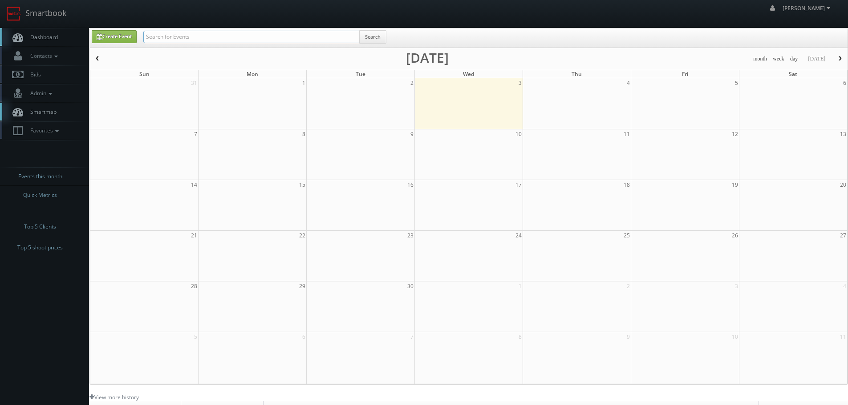
click at [184, 36] on input "text" at bounding box center [251, 37] width 216 height 12
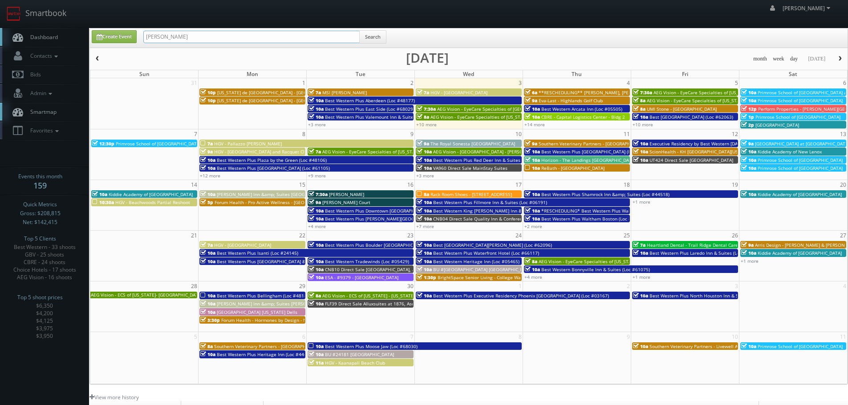
type input "[PERSON_NAME]"
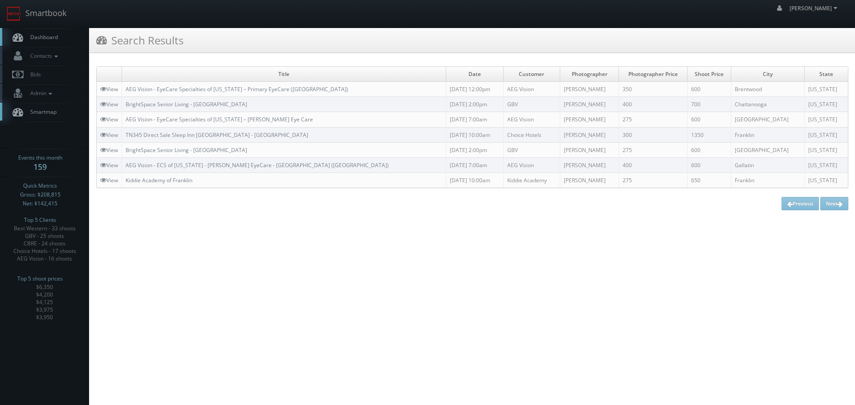
copy td "Adam Howard"
drag, startPoint x: 592, startPoint y: 182, endPoint x: 552, endPoint y: 183, distance: 39.2
click at [559, 183] on td "Adam Howard" at bounding box center [588, 180] width 59 height 15
